Goal: Task Accomplishment & Management: Manage account settings

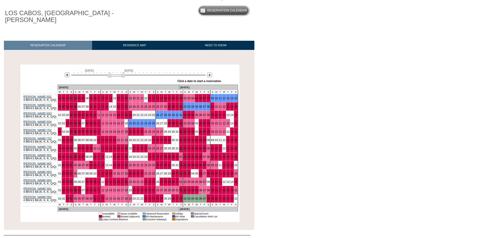
scroll to position [52, 0]
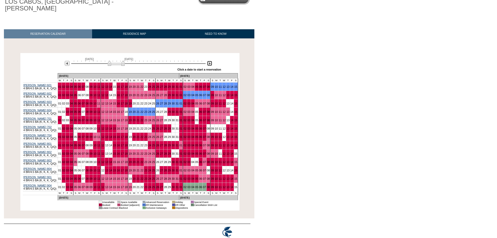
click at [208, 61] on img at bounding box center [209, 63] width 5 height 5
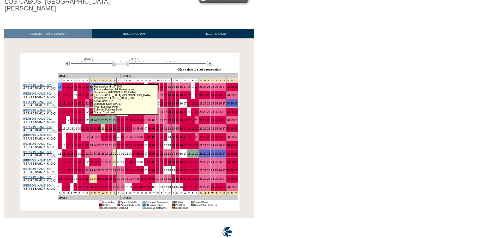
click at [90, 85] on link "23" at bounding box center [91, 86] width 3 height 3
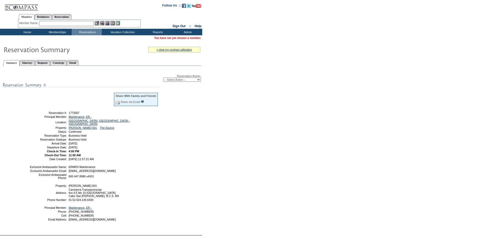
click at [180, 80] on select "-- Select Action -- Modify Reservation Dates Modify Reservation Cost Modify Occ…" at bounding box center [182, 80] width 38 height 4
select select "ChangeCost"
click at [163, 78] on select "-- Select Action -- Modify Reservation Dates Modify Reservation Cost Modify Occ…" at bounding box center [182, 80] width 38 height 4
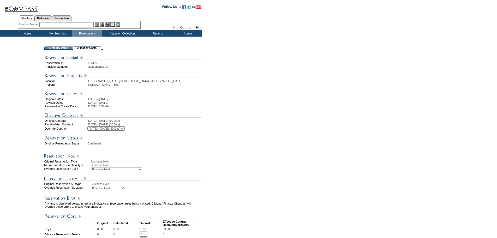
click at [105, 190] on select "Business Hold Pending Prospect Hold" at bounding box center [108, 188] width 34 height 4
select select "PropMaintBusinessHold-PendingProspHold"
click at [91, 190] on select "Business Hold Pending Prospect Hold" at bounding box center [108, 188] width 34 height 4
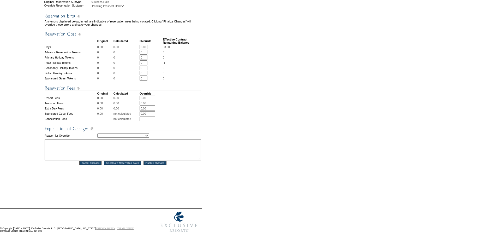
scroll to position [183, 0]
click at [131, 137] on select "Creating Continuous Stay Days Rebooked After Cancellation Editing Occupant Expe…" at bounding box center [123, 135] width 52 height 4
select select "1039"
click at [97, 137] on select "Creating Continuous Stay Days Rebooked After Cancellation Editing Occupant Expe…" at bounding box center [123, 135] width 52 height 4
click at [85, 154] on textarea at bounding box center [123, 148] width 156 height 21
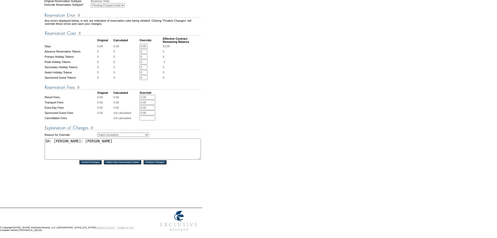
drag, startPoint x: 85, startPoint y: 154, endPoint x: 43, endPoint y: 155, distance: 42.0
click at [43, 155] on tr "1. Modify Dates 2. Modify Costs Reservation #: 1773007 Principal Member: Mainte…" at bounding box center [101, 31] width 201 height 334
type textarea "SH: Kerry: Dan Shak"
click at [155, 164] on input "Finalize Changes" at bounding box center [155, 162] width 23 height 4
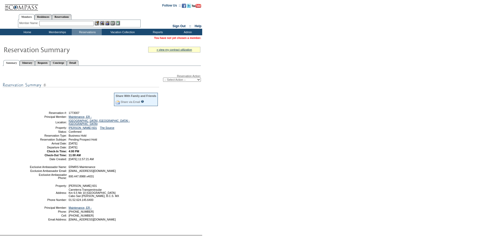
drag, startPoint x: 109, startPoint y: 148, endPoint x: 41, endPoint y: 114, distance: 76.4
click at [41, 114] on tbody "Share With Family and Friends Share via Email Share Reservation Information Ple…" at bounding box center [93, 126] width 129 height 68
click at [120, 40] on td "Residence Collection" at bounding box center [123, 38] width 41 height 5
